Goal: Task Accomplishment & Management: Manage account settings

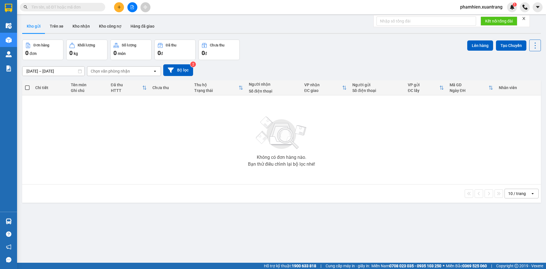
click at [76, 9] on input "text" at bounding box center [64, 7] width 67 height 6
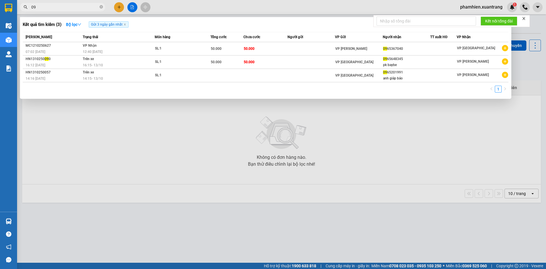
type input "0"
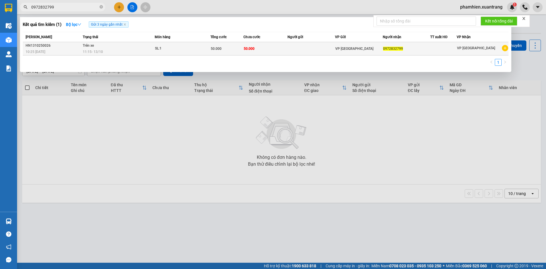
type input "0972832799"
click at [115, 54] on div "11:15 - 13/10" at bounding box center [119, 52] width 72 height 6
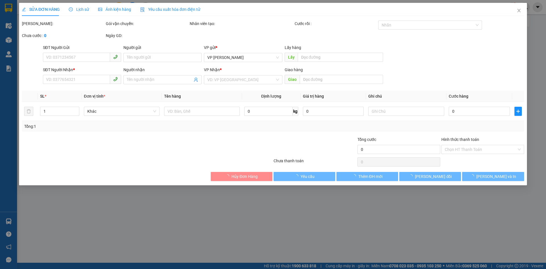
type input "0972832799"
type input "50.000"
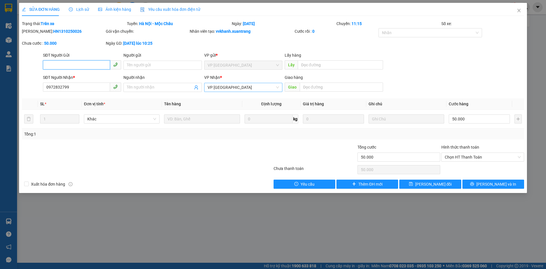
click at [250, 92] on div "VP HÀ NỘI" at bounding box center [243, 87] width 78 height 9
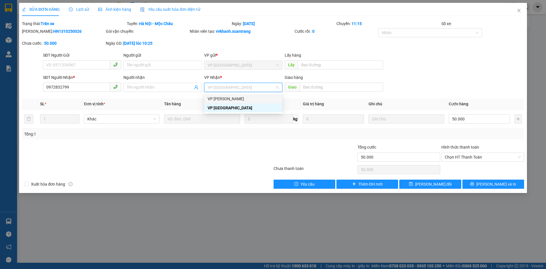
click at [228, 100] on div "VP MỘC CHÂU" at bounding box center [243, 99] width 71 height 6
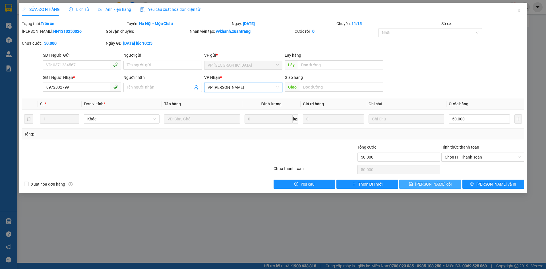
click at [447, 184] on button "Lưu thay đổi" at bounding box center [430, 183] width 62 height 9
